Goal: Task Accomplishment & Management: Use online tool/utility

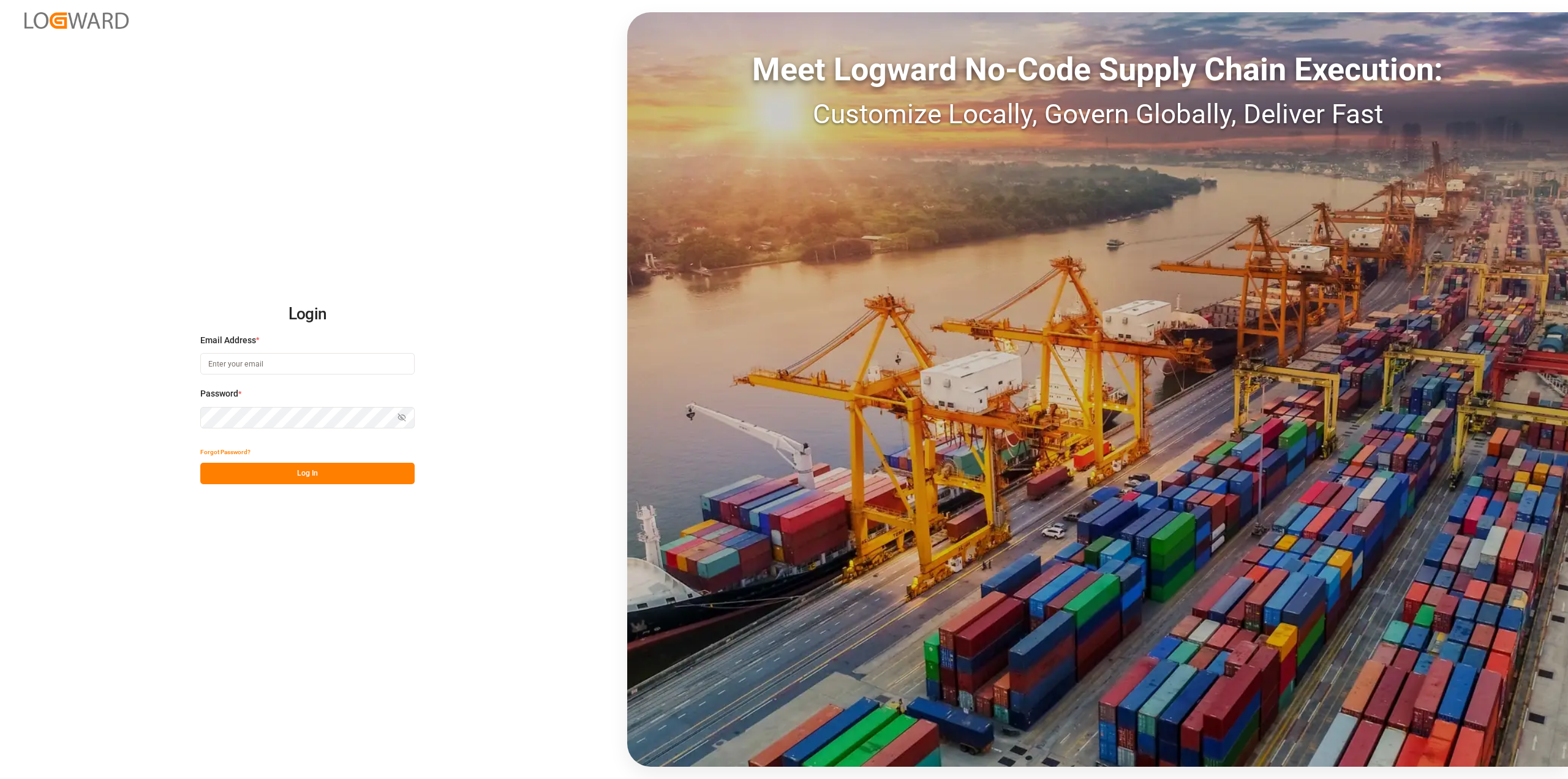
click at [283, 369] on input at bounding box center [308, 363] width 214 height 22
type input "[PERSON_NAME][EMAIL_ADDRESS][PERSON_NAME][DOMAIN_NAME]"
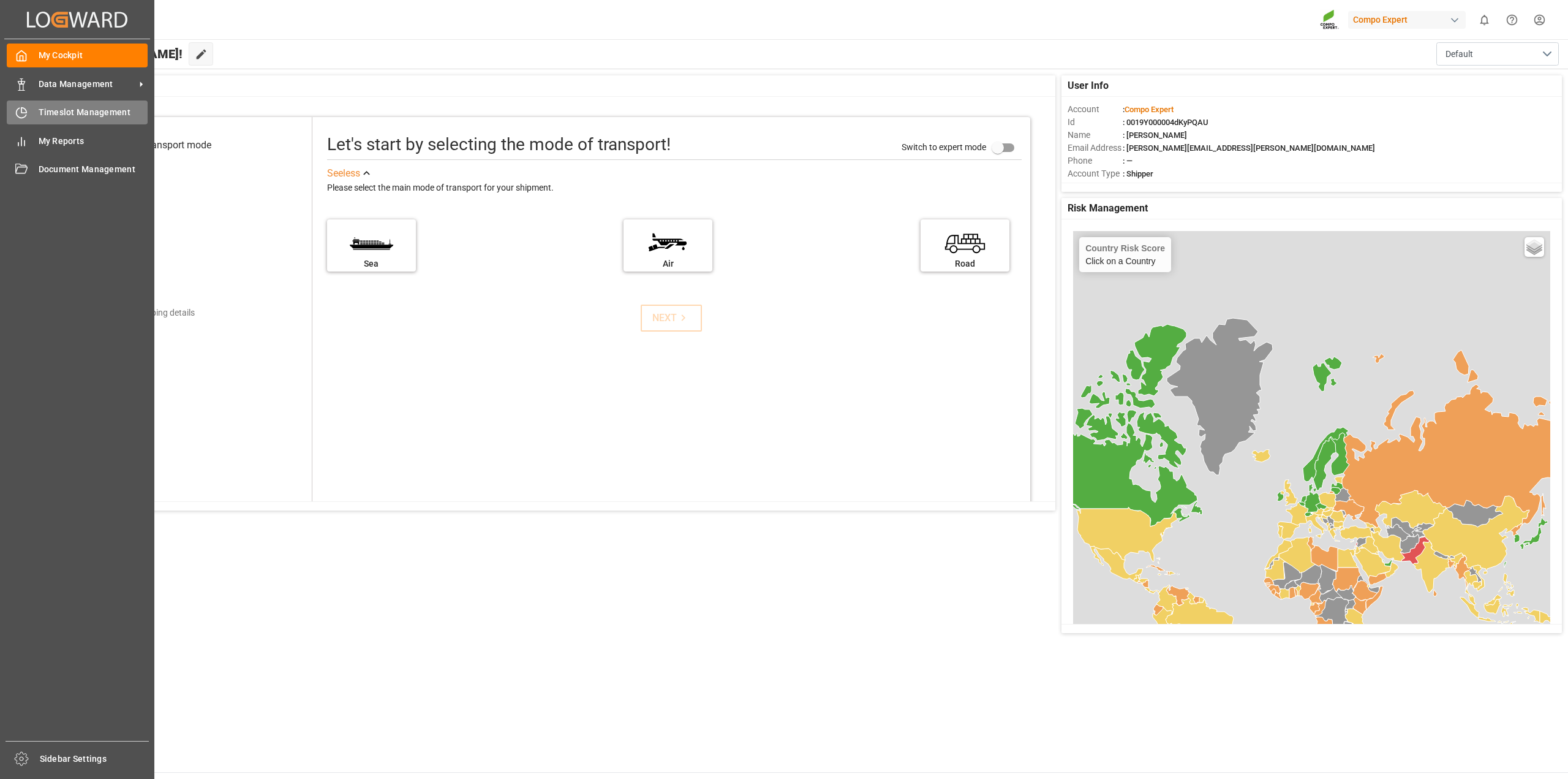
click at [26, 112] on icon at bounding box center [24, 111] width 5 height 5
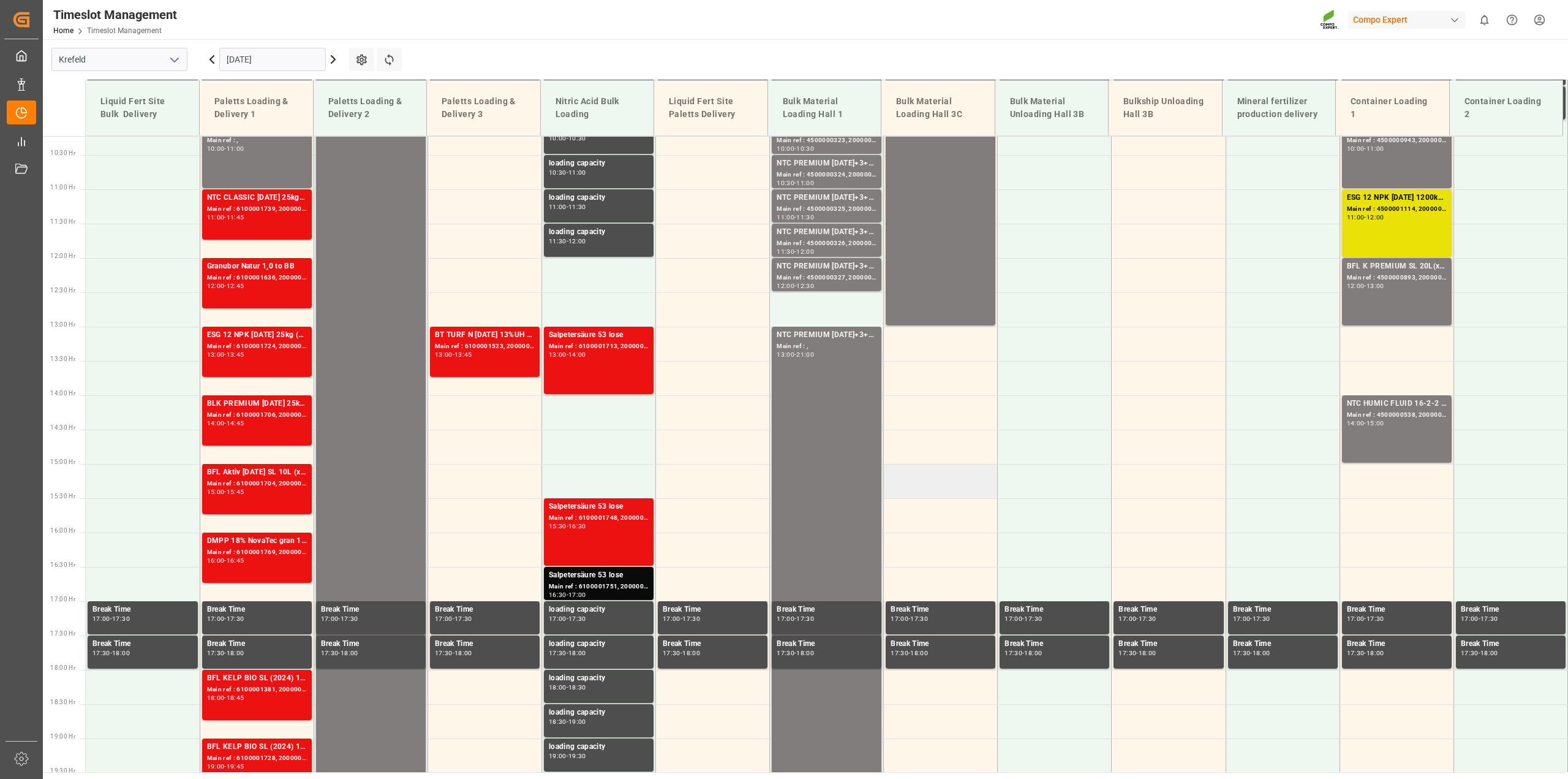
scroll to position [715, 0]
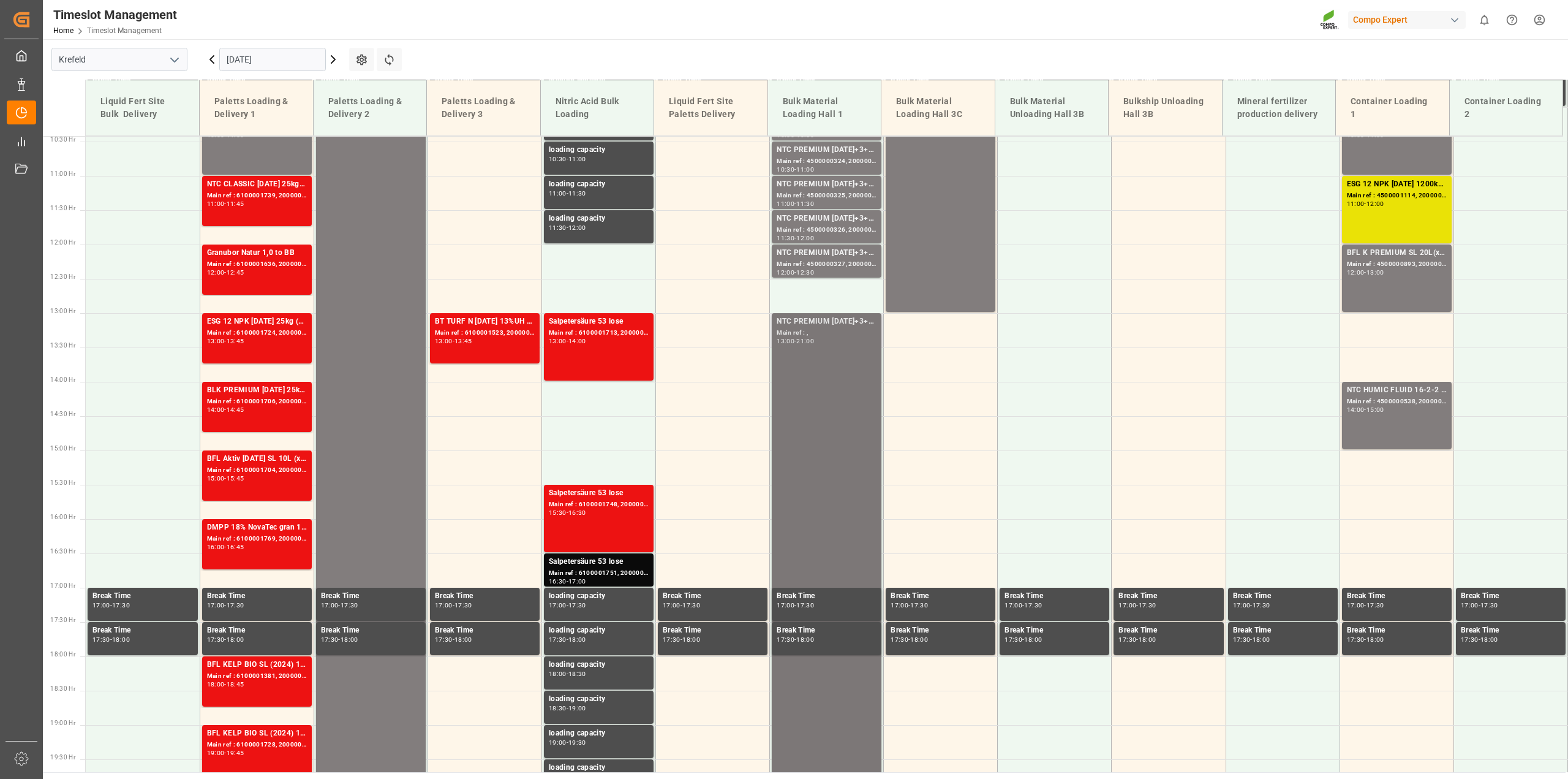
click at [816, 376] on div "NTC PREMIUM [DATE]+3+TE BULK Main ref : , 13:00 - 21:00" at bounding box center [826, 586] width 100 height 543
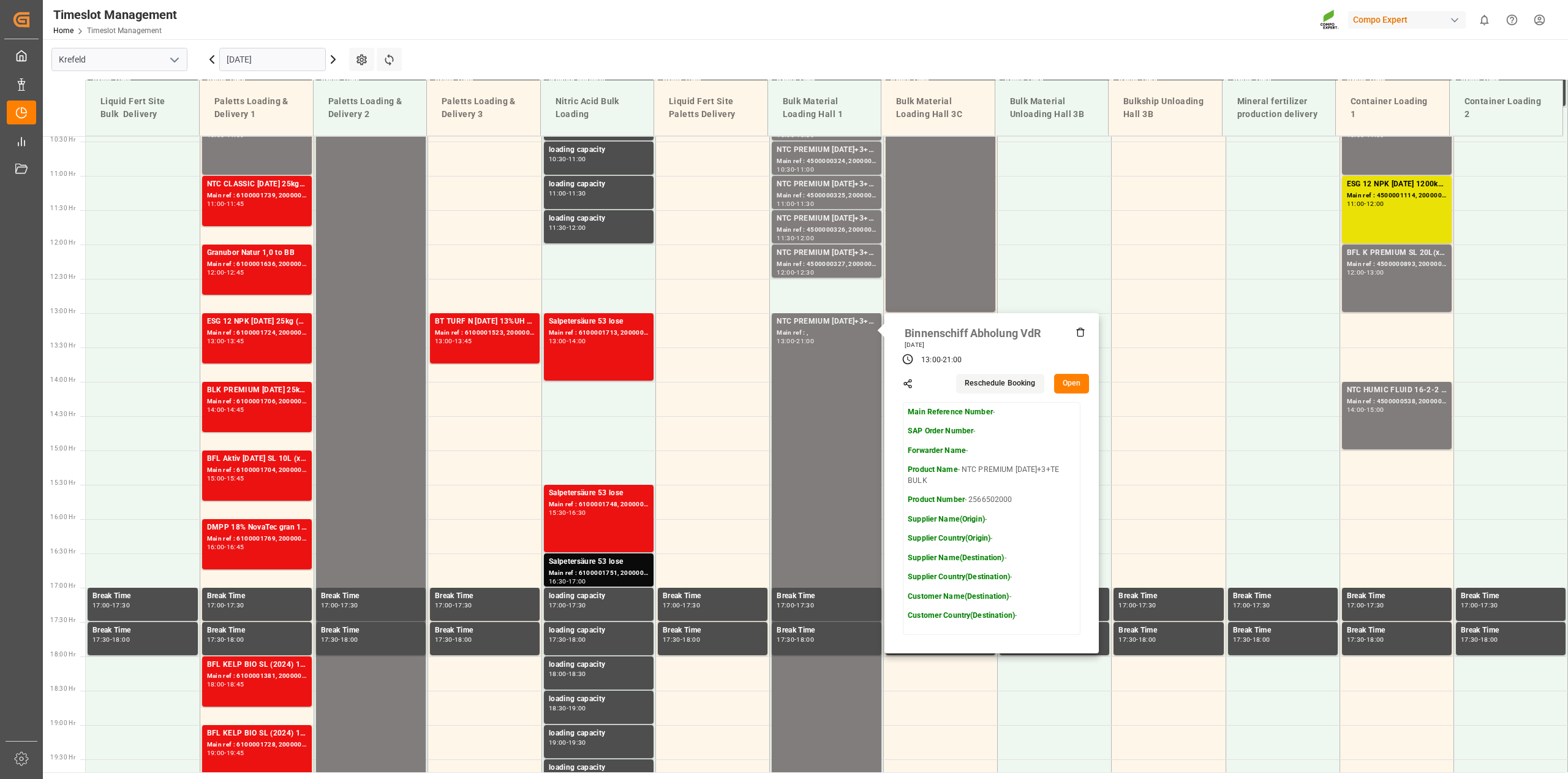
click at [338, 62] on icon at bounding box center [333, 60] width 15 height 15
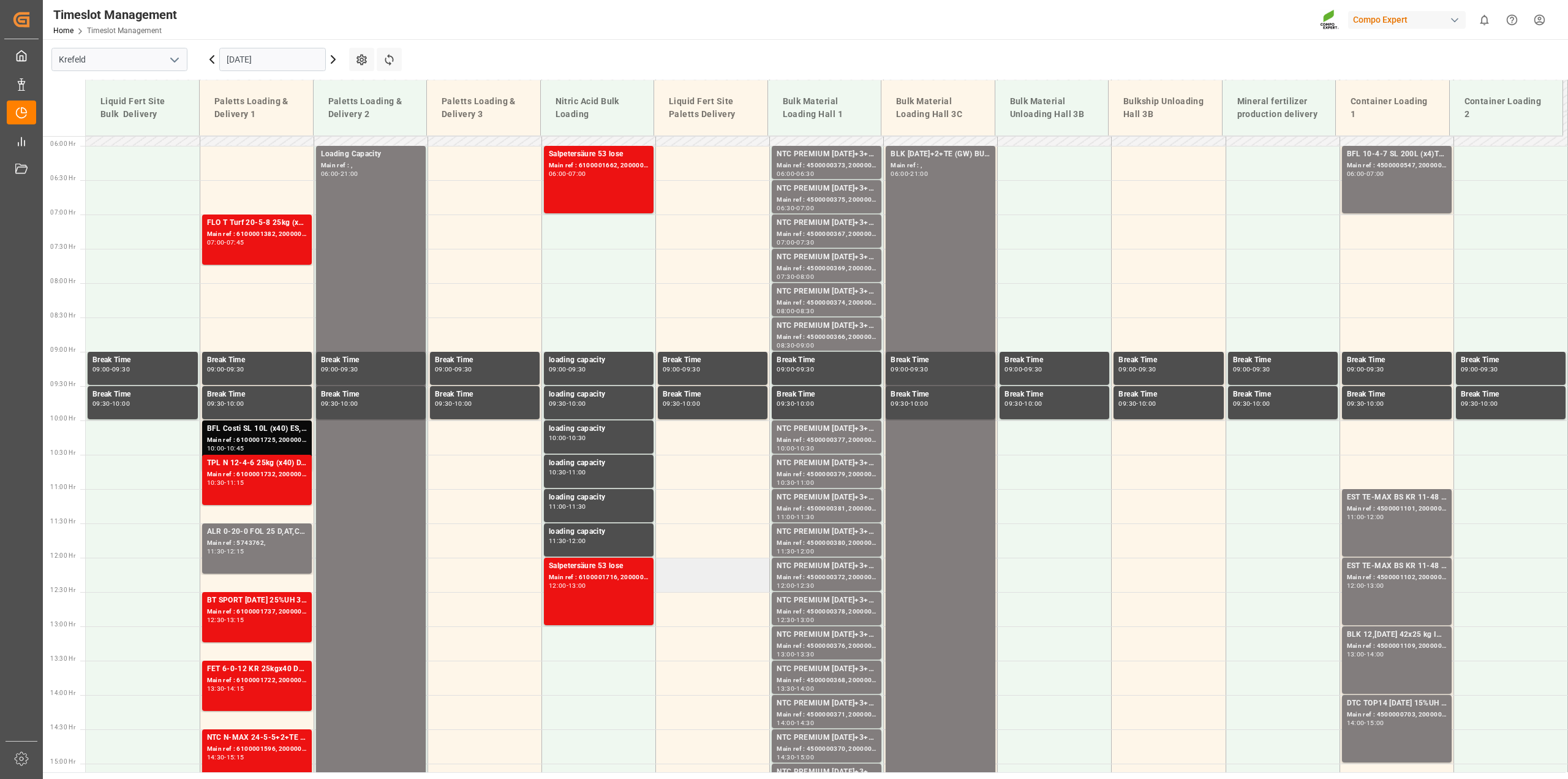
scroll to position [255, 0]
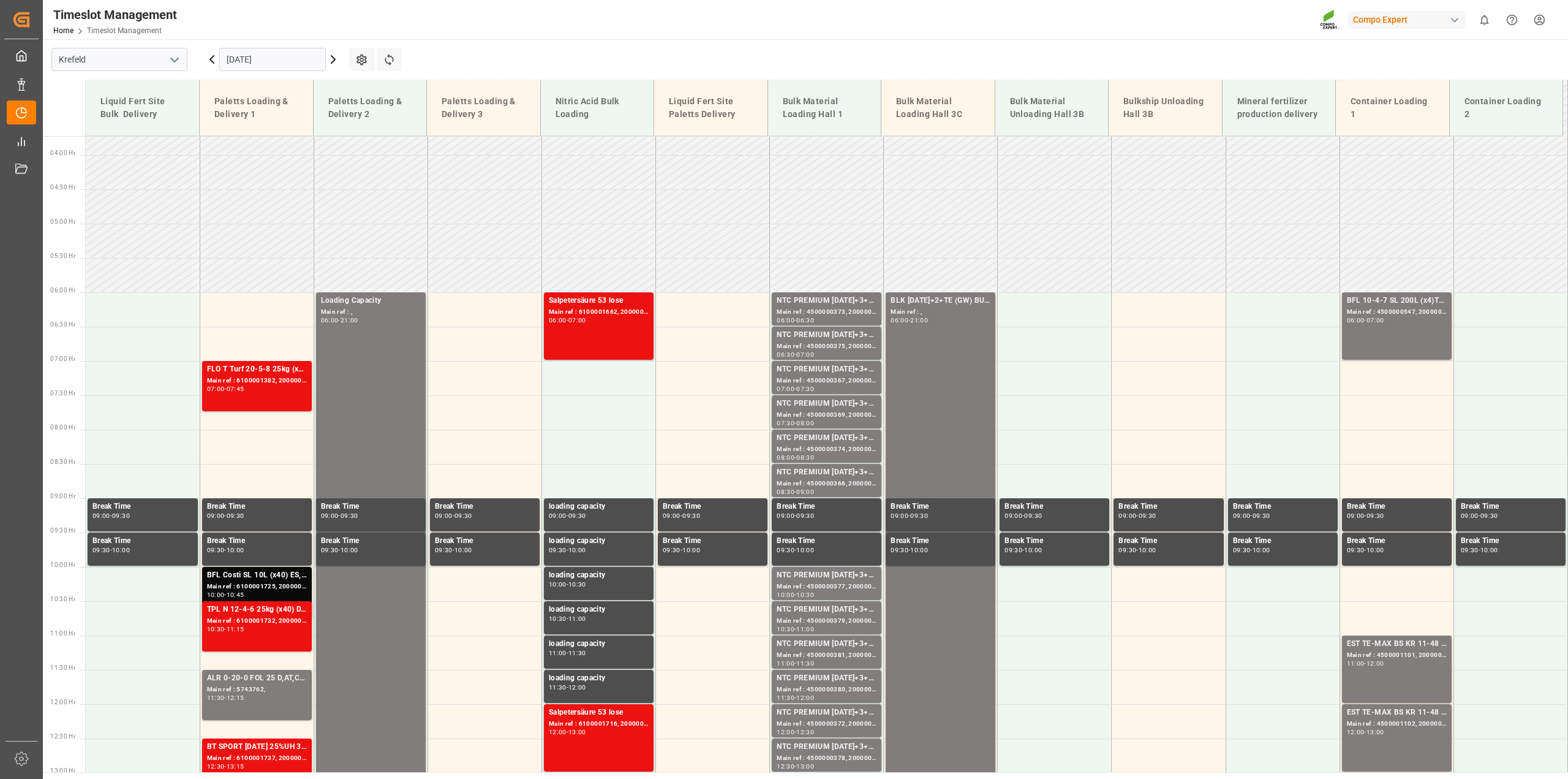
click at [332, 62] on icon at bounding box center [333, 59] width 3 height 7
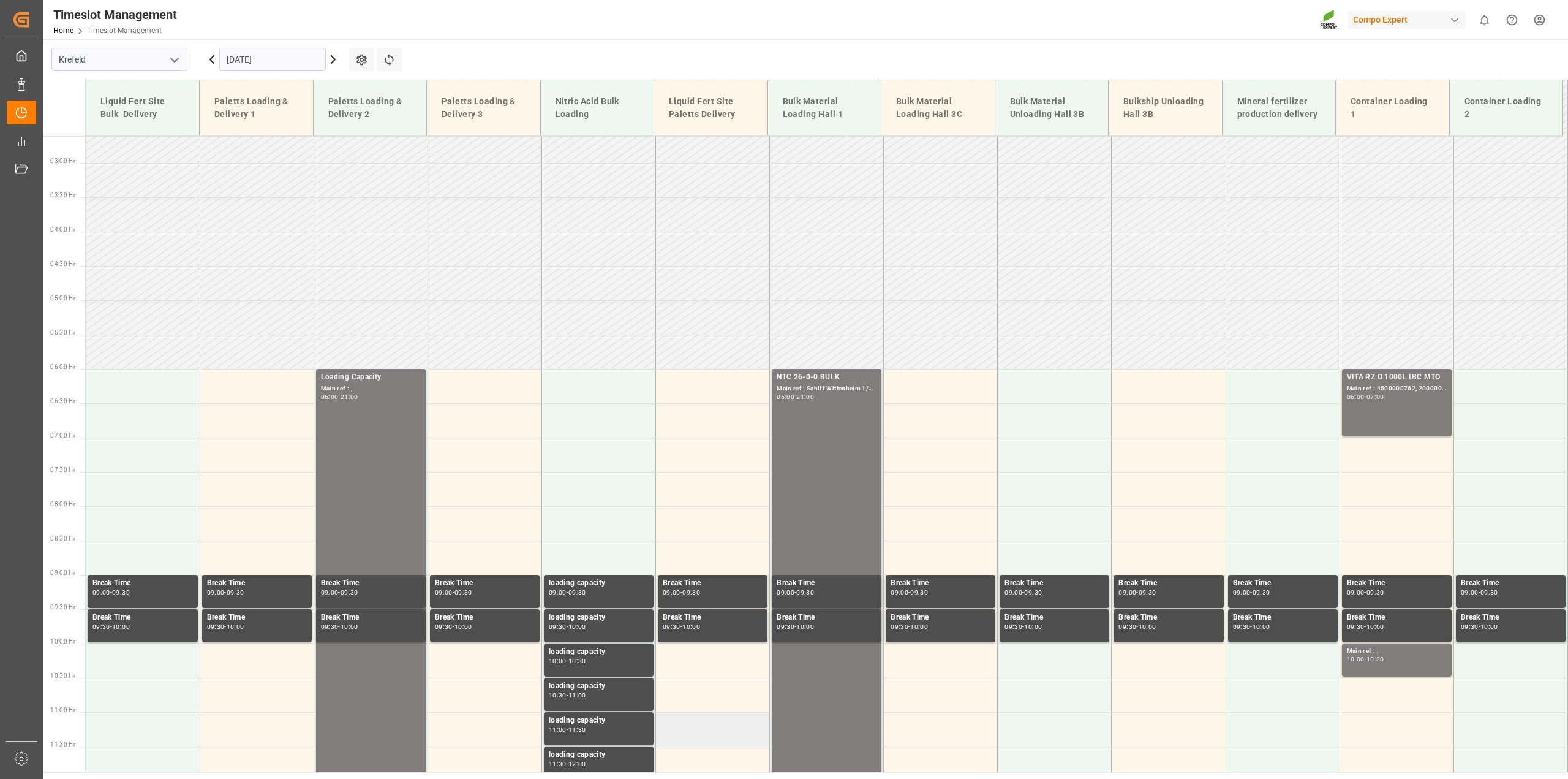
scroll to position [102, 0]
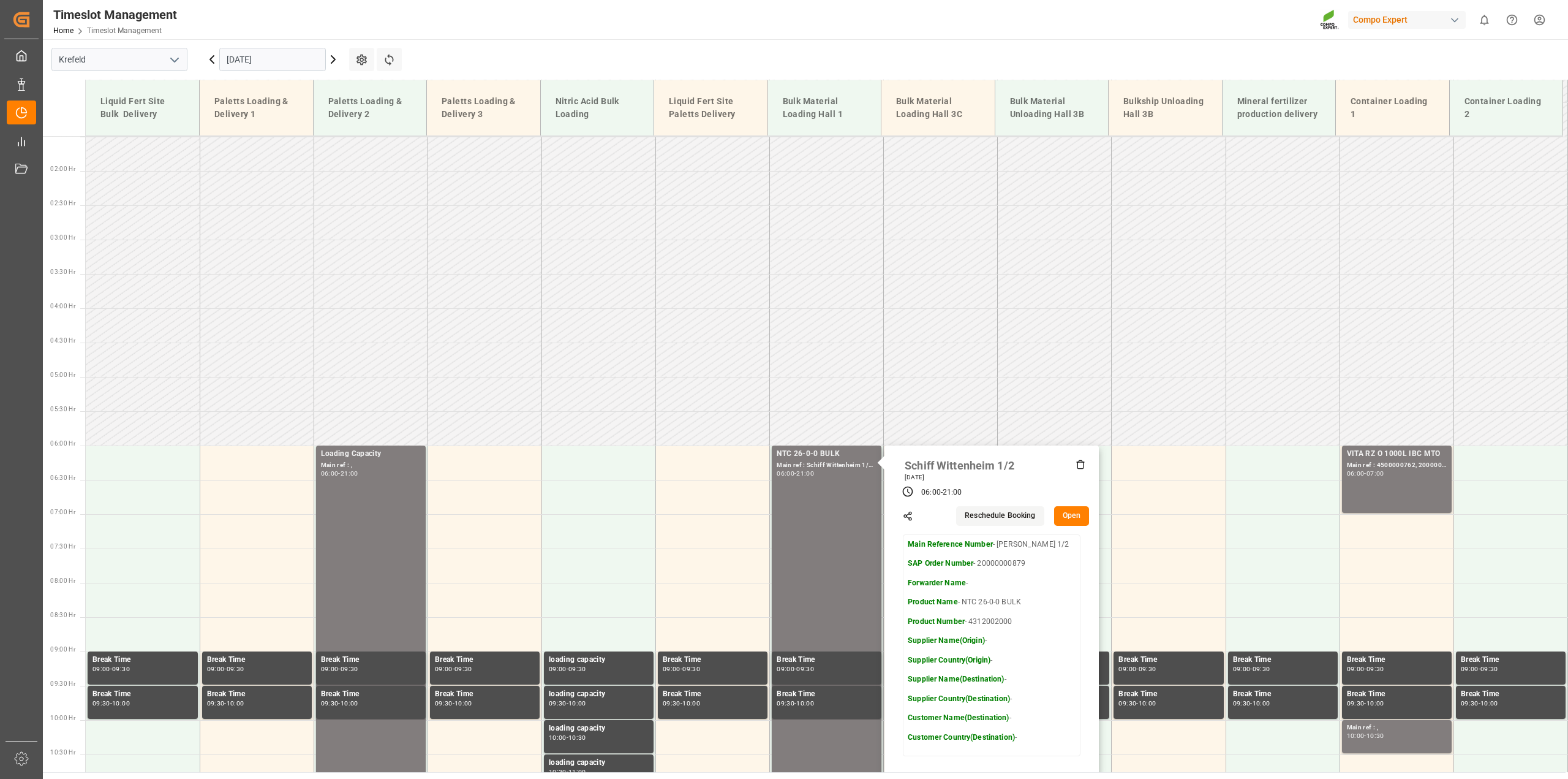
click at [247, 56] on input "[DATE]" at bounding box center [273, 59] width 106 height 23
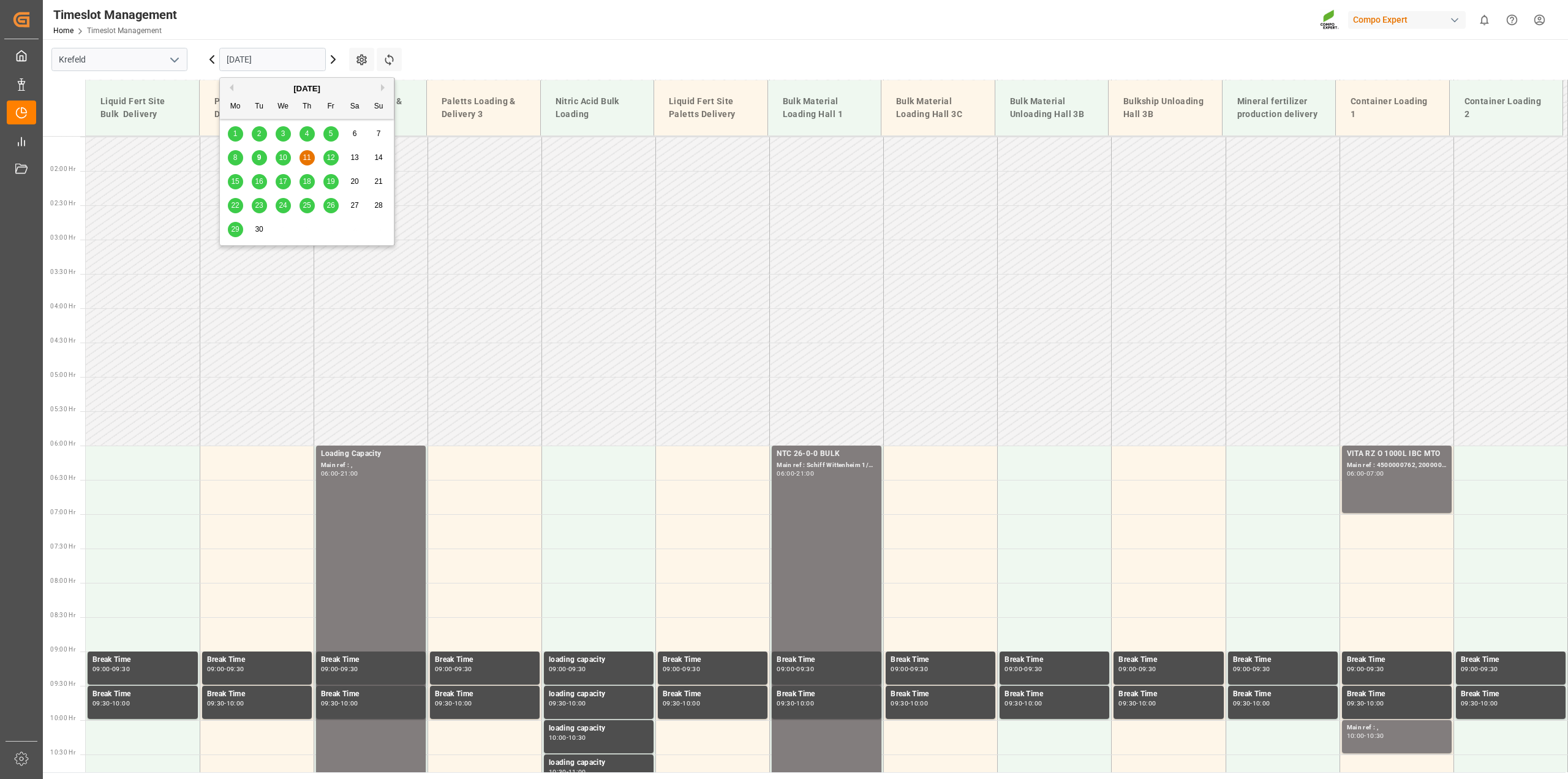
click at [258, 162] on span "9" at bounding box center [259, 157] width 4 height 8
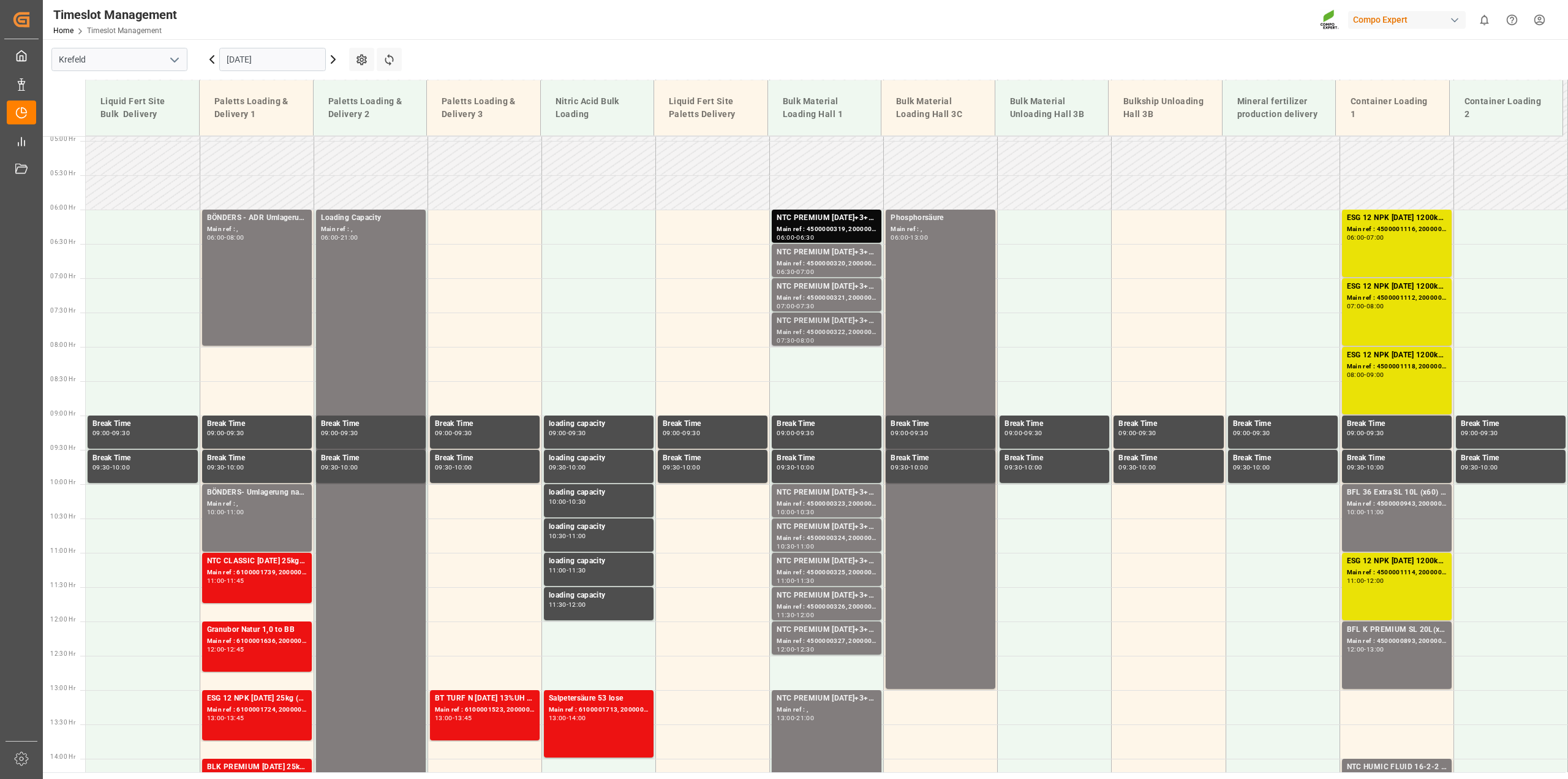
scroll to position [332, 0]
